Goal: Information Seeking & Learning: Check status

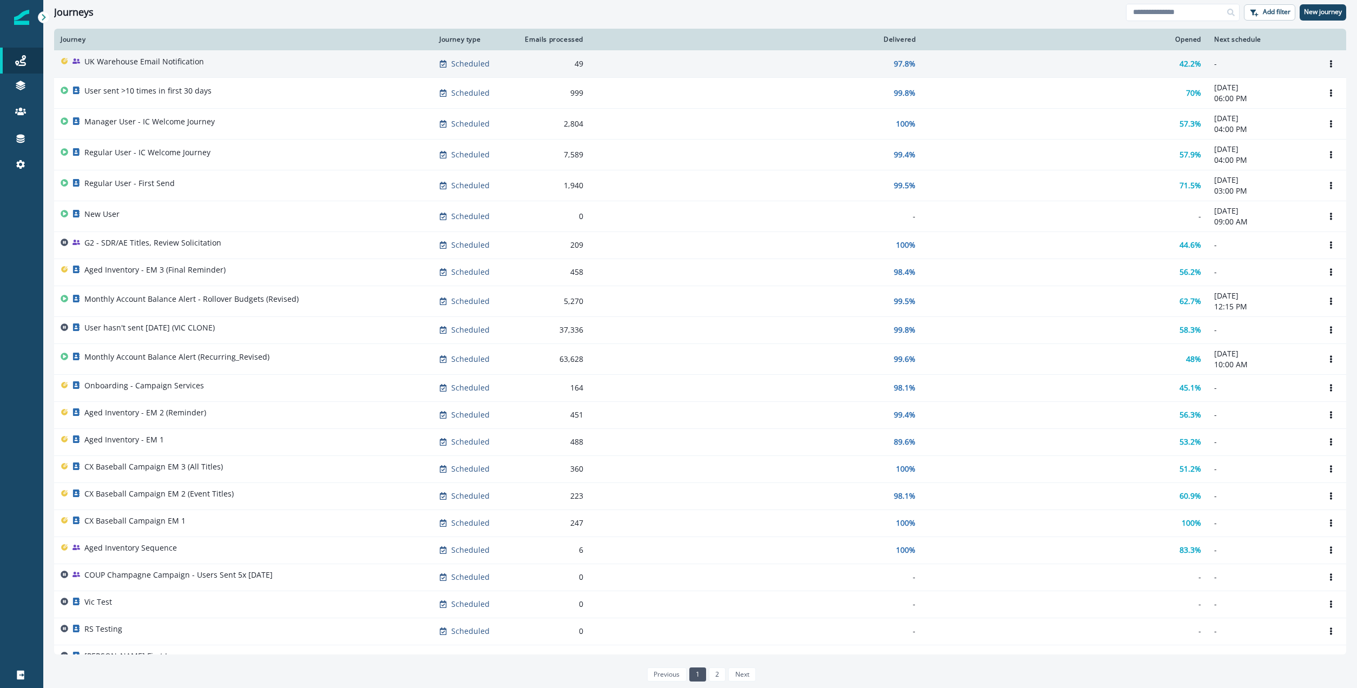
click at [273, 60] on div "UK Warehouse Email Notification" at bounding box center [244, 63] width 366 height 15
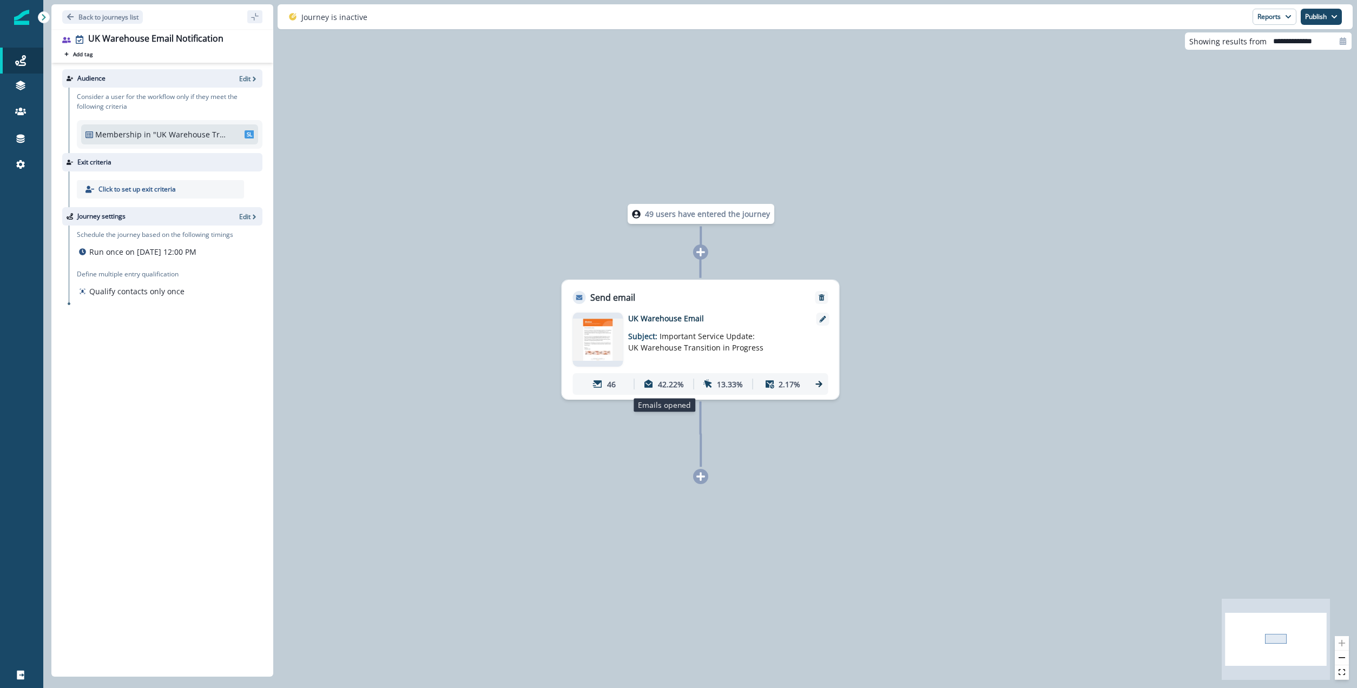
click at [672, 381] on p "42.22%" at bounding box center [671, 384] width 26 height 11
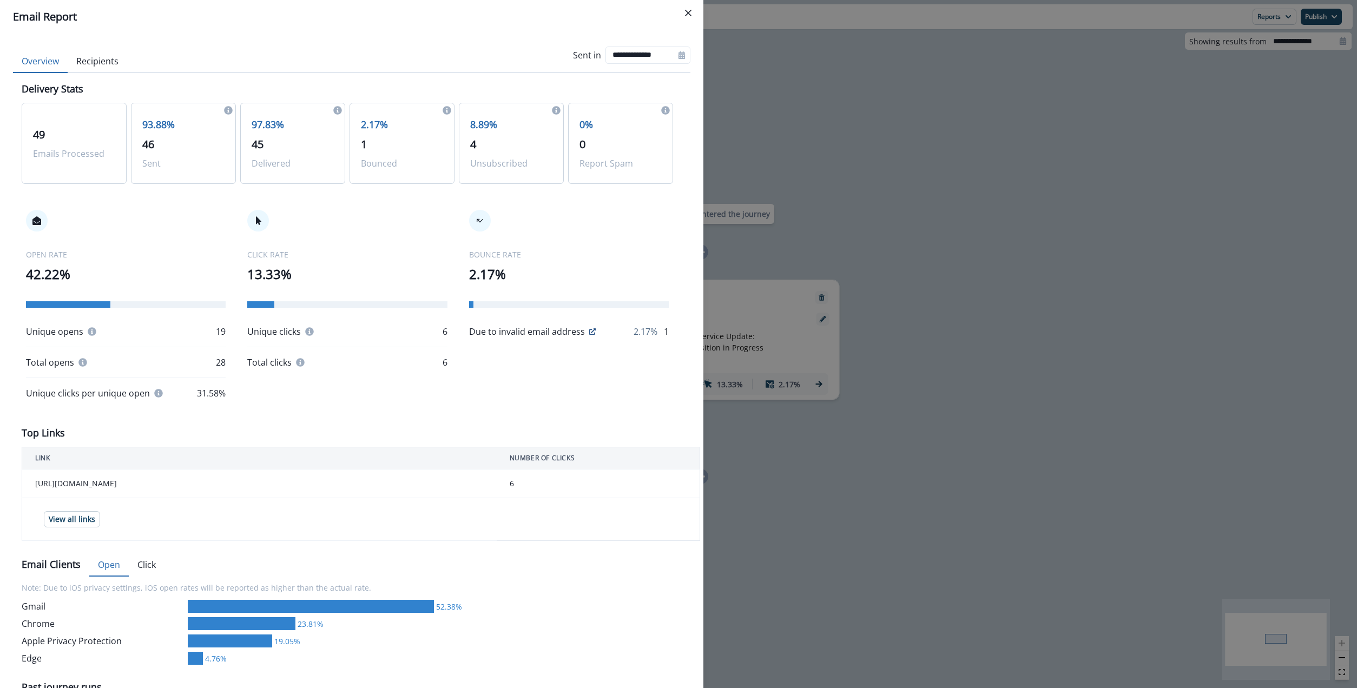
click at [485, 156] on div "8.89% 4 Unsubscribed" at bounding box center [511, 143] width 105 height 81
click at [476, 122] on p "8.89%" at bounding box center [511, 124] width 82 height 15
click at [104, 63] on button "Recipients" at bounding box center [98, 61] width 60 height 23
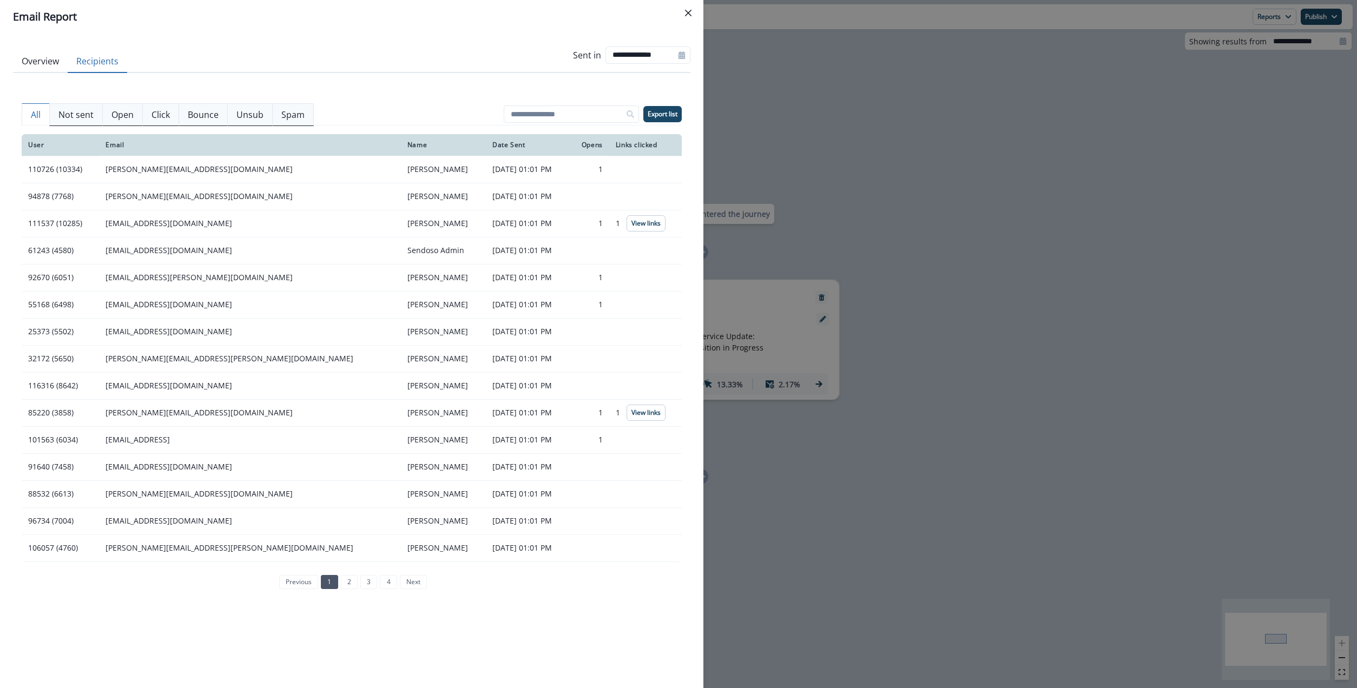
click at [252, 117] on p "Unsub" at bounding box center [249, 114] width 27 height 13
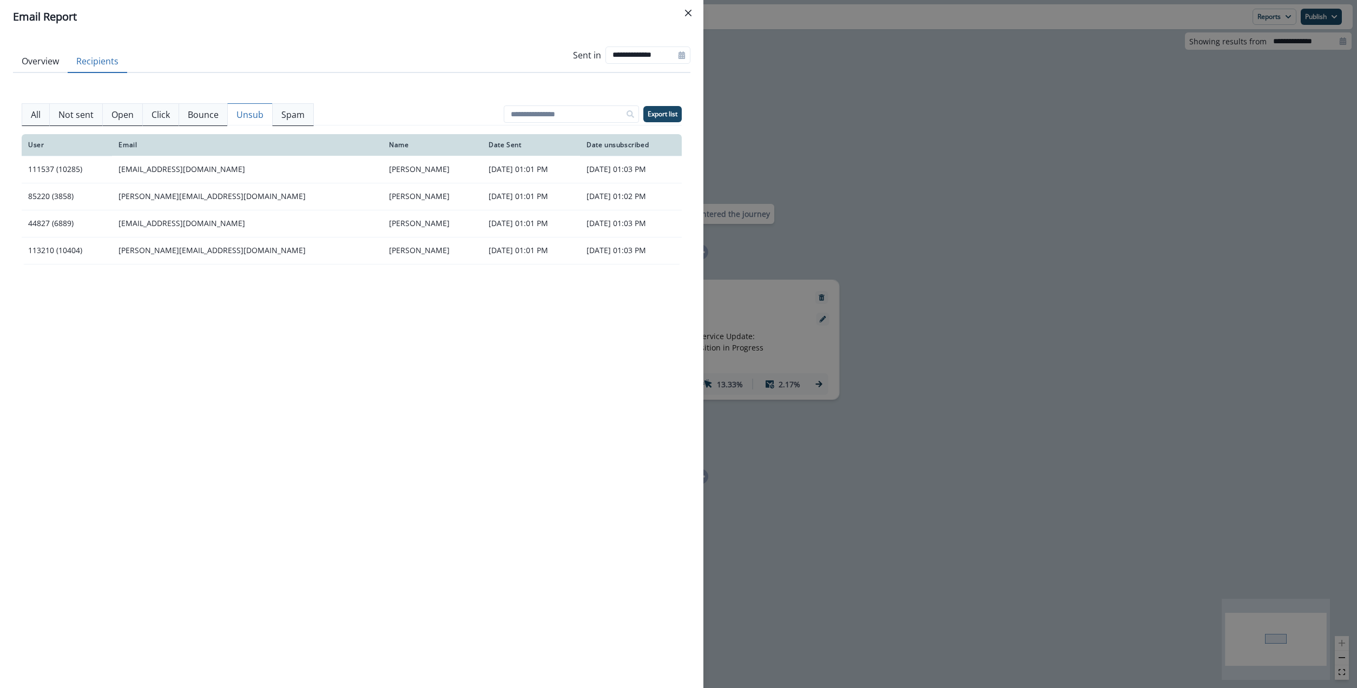
click at [686, 11] on icon "Close" at bounding box center [688, 13] width 6 height 6
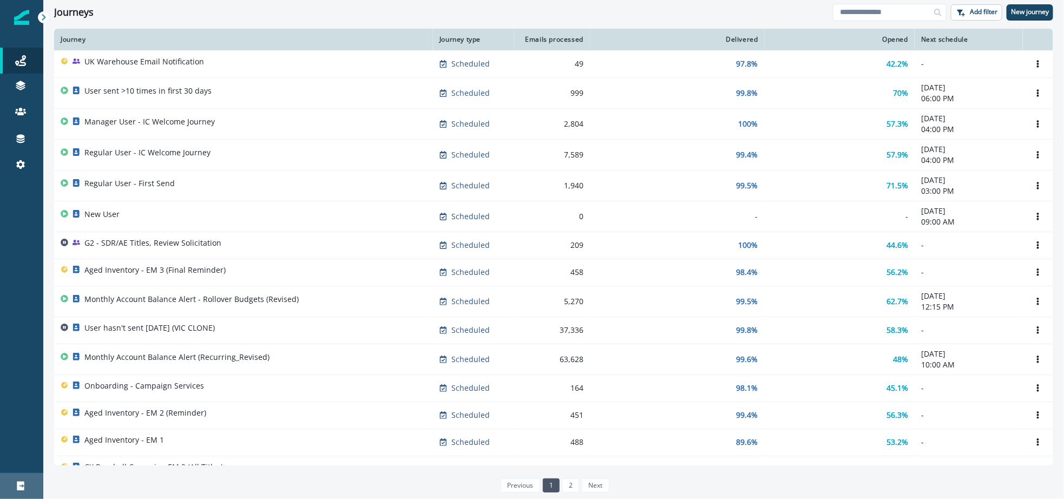
click at [34, 480] on div "Logout" at bounding box center [21, 485] width 35 height 13
